Goal: Navigation & Orientation: Understand site structure

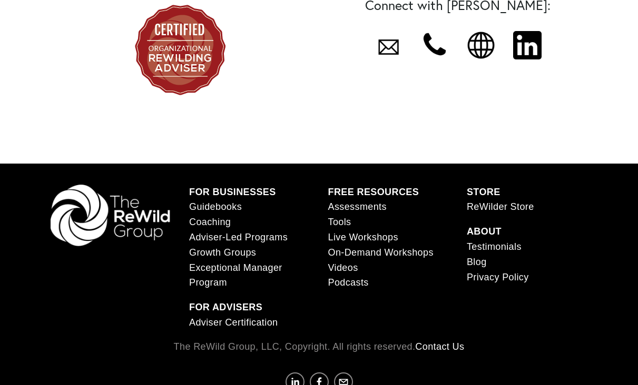
scroll to position [464, 0]
click at [513, 247] on link "Testimonials" at bounding box center [494, 247] width 55 height 15
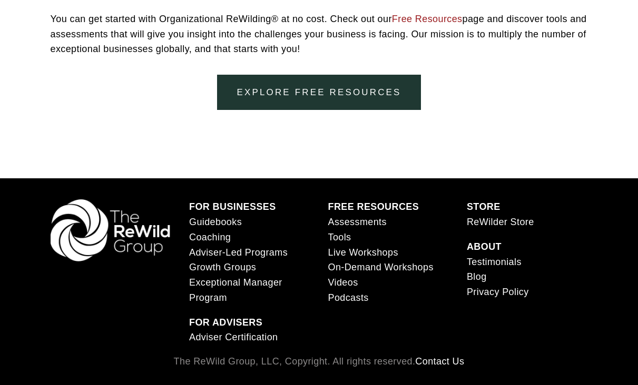
scroll to position [3181, 0]
click at [487, 270] on link "Blog" at bounding box center [477, 277] width 20 height 15
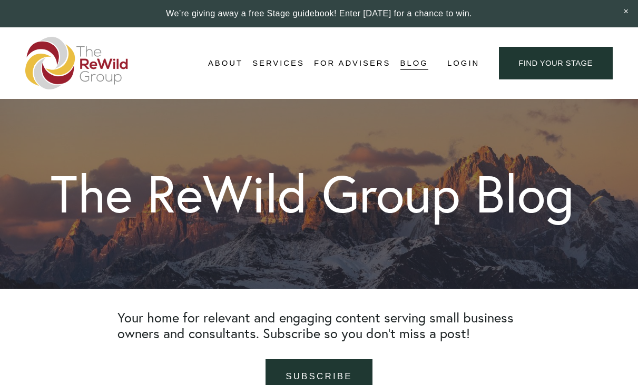
click at [0, 0] on span "About Us" at bounding box center [0, 0] width 0 height 0
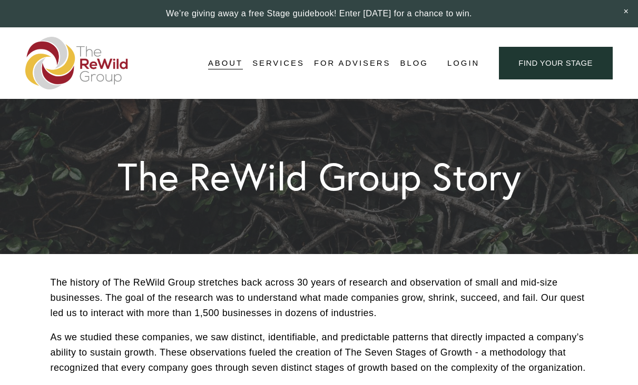
click at [0, 0] on span "Adviser Network" at bounding box center [0, 0] width 0 height 0
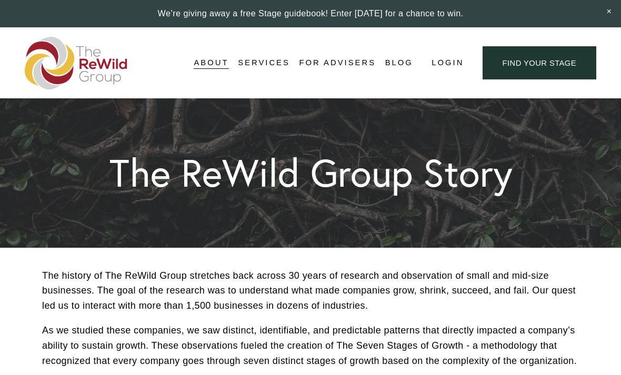
scroll to position [4, 0]
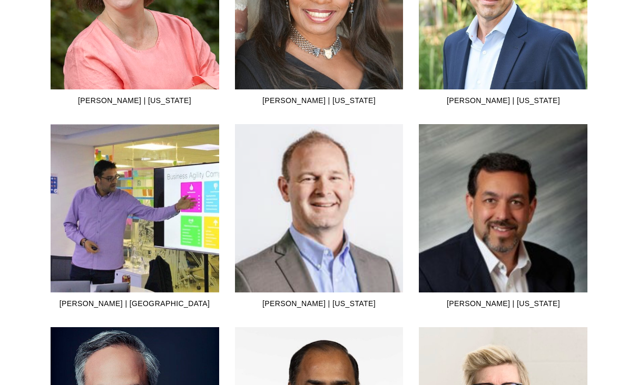
scroll to position [2269, 0]
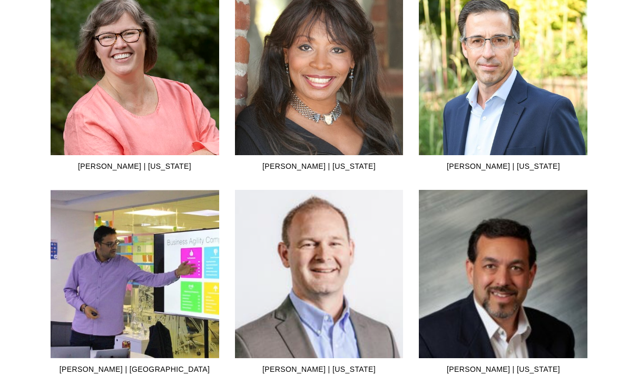
click at [548, 155] on img at bounding box center [503, 71] width 168 height 168
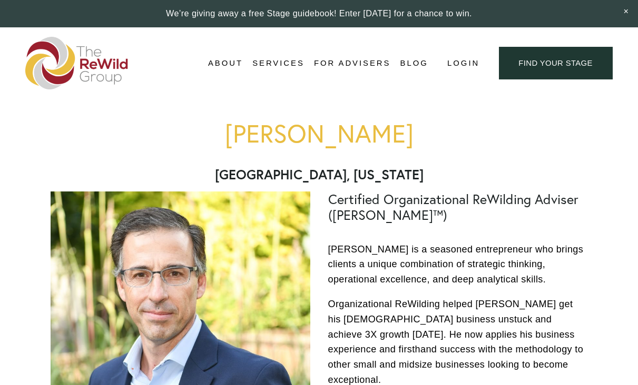
click at [0, 0] on span "About Us" at bounding box center [0, 0] width 0 height 0
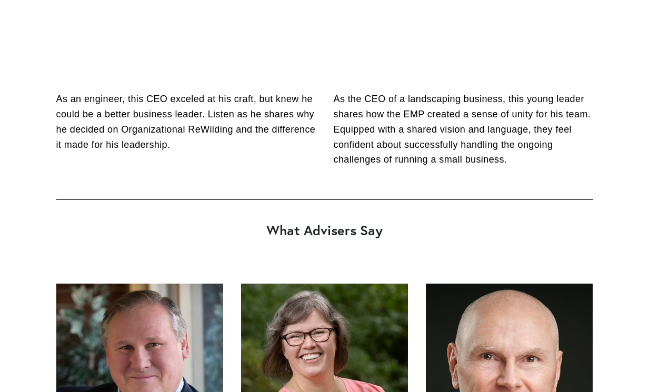
scroll to position [2046, 0]
